Goal: Find specific page/section: Find specific page/section

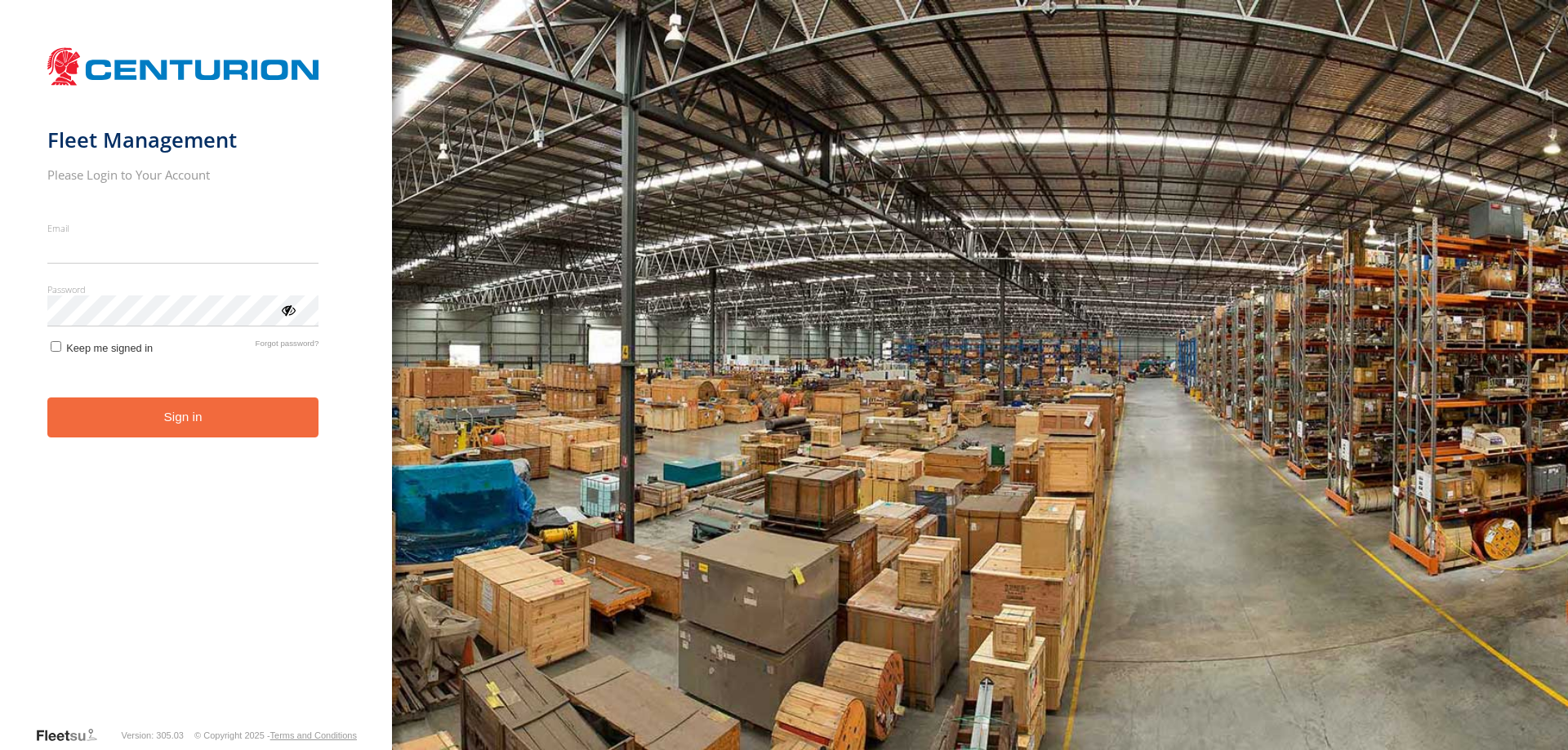
type input "**********"
click at [205, 437] on button "Sign in" at bounding box center [183, 418] width 272 height 40
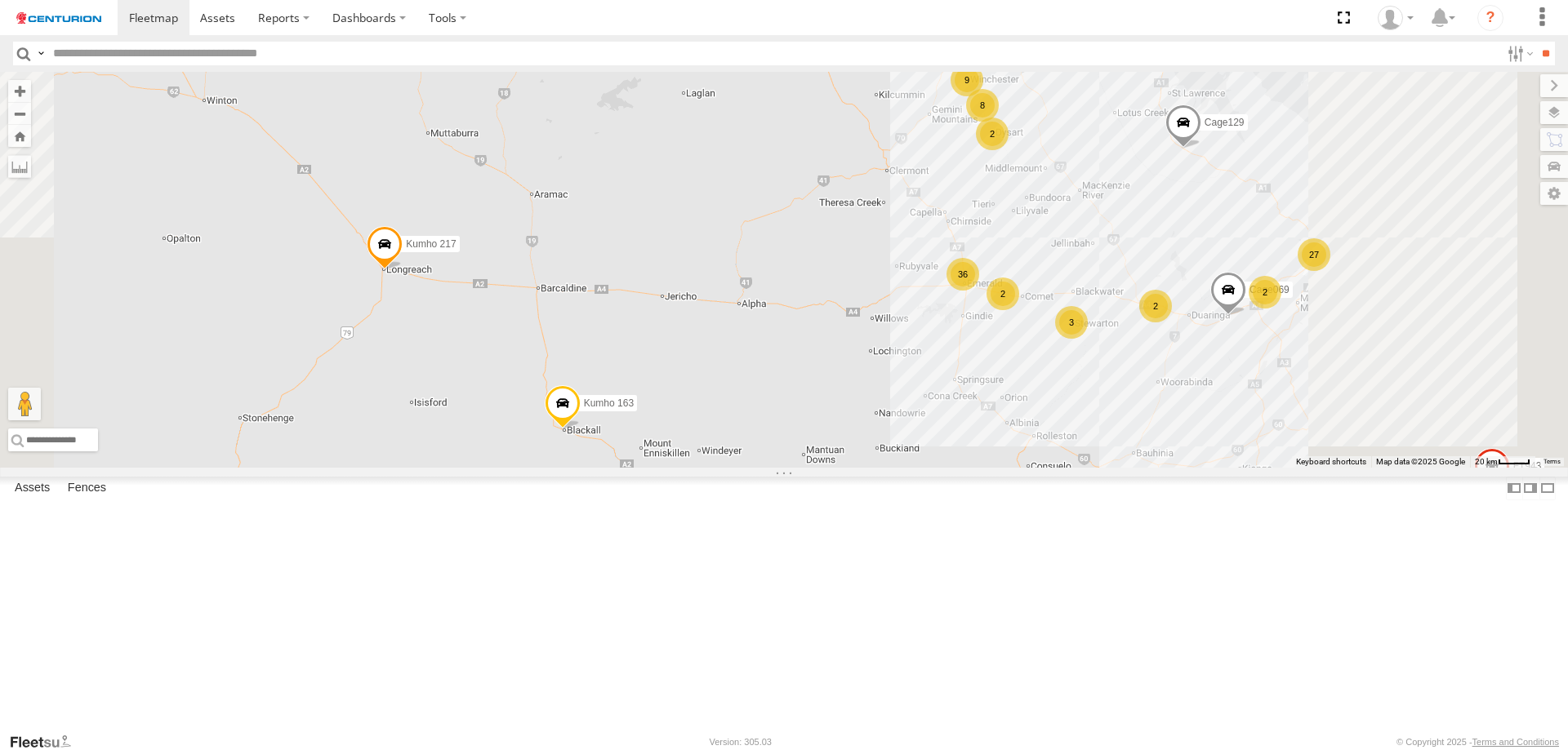
drag, startPoint x: 1170, startPoint y: 336, endPoint x: 1120, endPoint y: 282, distance: 73.6
click at [1122, 276] on div "FT683 FT733 PM753 MV283 TY012 D0474 Cage160 F0441 Cage101 TL289 F0400 Cage299 P…" at bounding box center [784, 270] width 1568 height 396
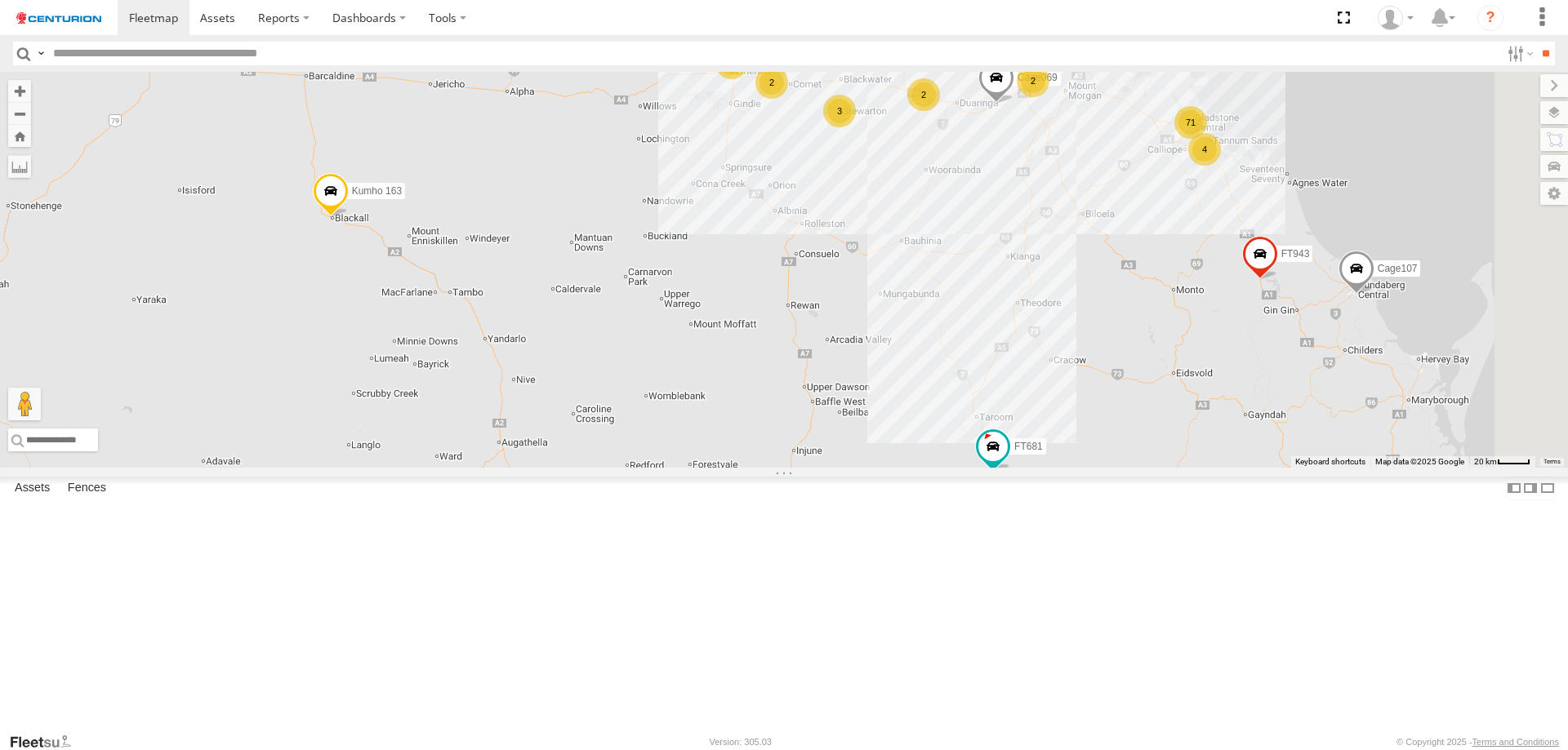
drag, startPoint x: 1001, startPoint y: 349, endPoint x: 1020, endPoint y: 428, distance: 81.3
click at [1020, 428] on div "FT683 FT733 PM753 MV283 TY012 D0474 Cage160 F0441 Cage101 TL289 F0400 Cage299 P…" at bounding box center [784, 270] width 1568 height 396
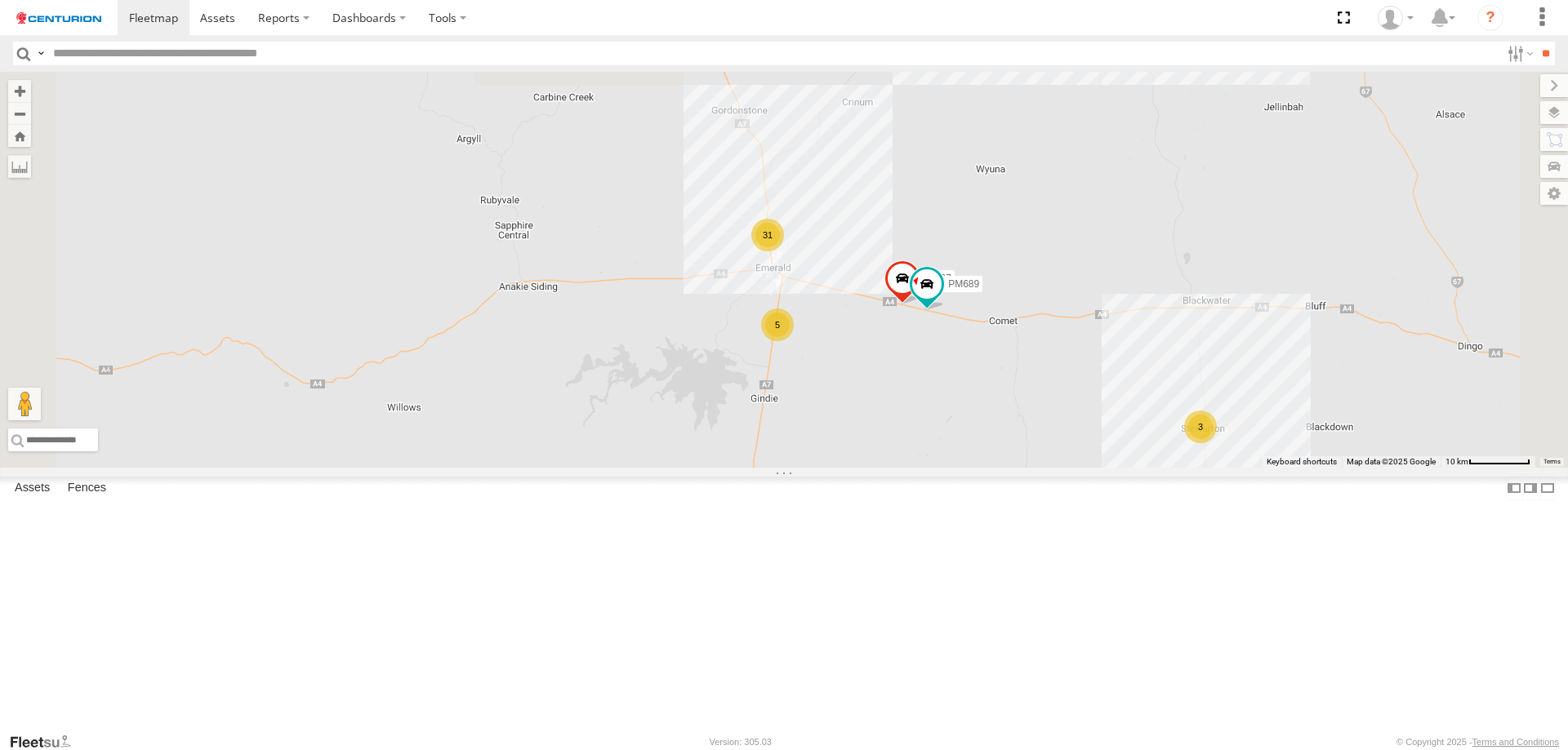
drag, startPoint x: 1006, startPoint y: 192, endPoint x: 1006, endPoint y: 331, distance: 139.0
click at [1006, 331] on div "FT683 FT733 PM753 MV283 TY012 D0474 Cage160 F0441 Cage101 TL289 F0400 Cage299 P…" at bounding box center [784, 270] width 1568 height 396
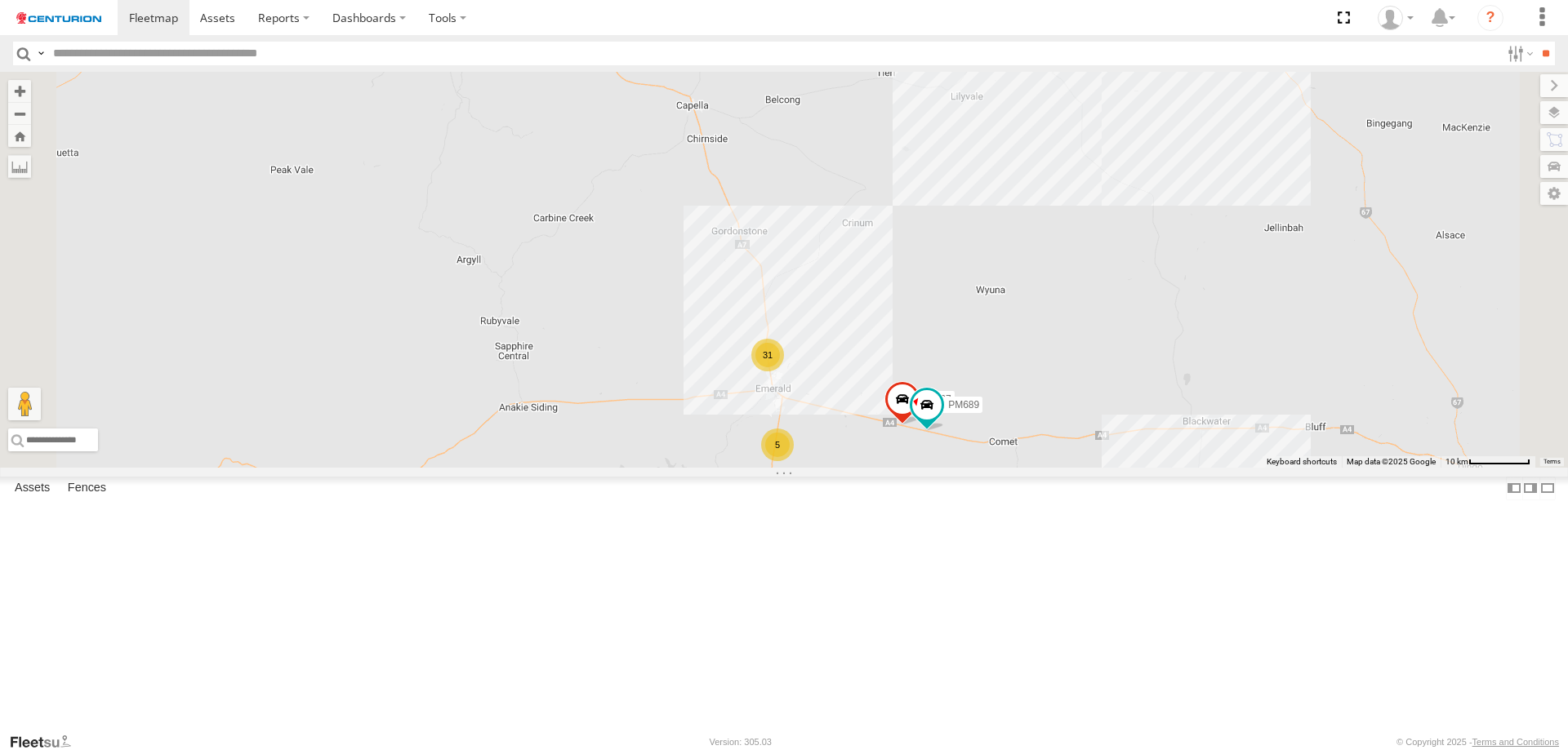
drag, startPoint x: 1008, startPoint y: 557, endPoint x: 1008, endPoint y: 509, distance: 48.0
click at [1008, 467] on div "FT683 FT733 PM753 MV283 TY012 D0474 Cage160 F0441 Cage101 TL289 F0400 Cage299 P…" at bounding box center [784, 270] width 1568 height 396
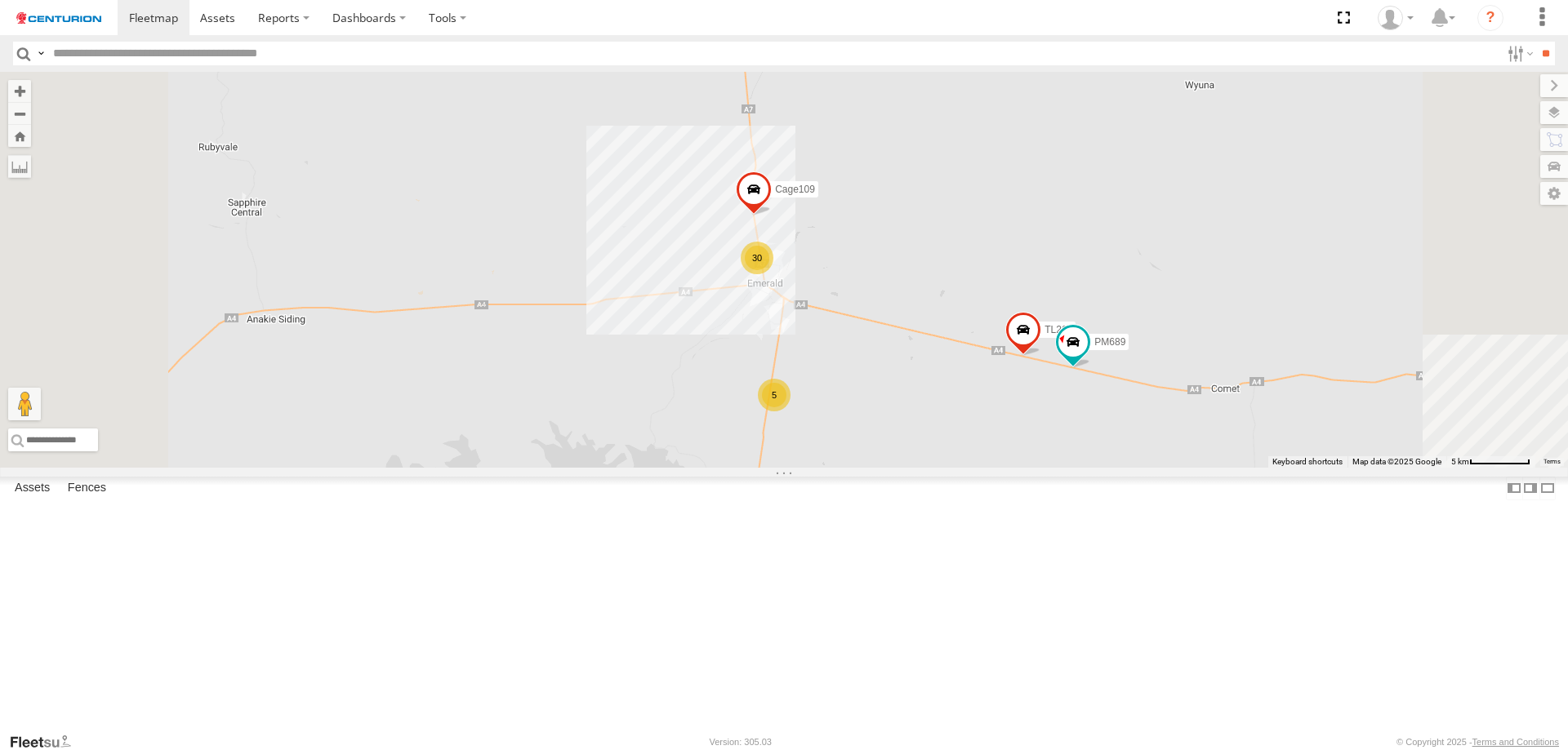
click at [791, 412] on div "5" at bounding box center [774, 395] width 33 height 33
